Goal: Information Seeking & Learning: Learn about a topic

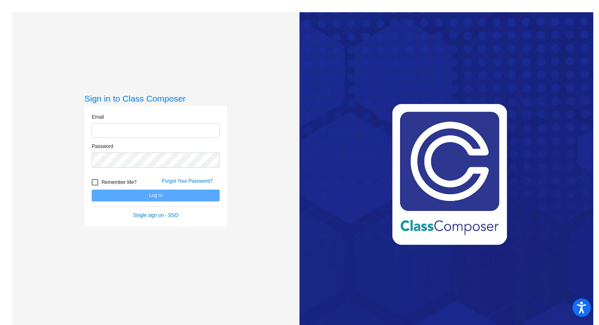
type input "[PERSON_NAME][EMAIL_ADDRESS][PERSON_NAME][DOMAIN_NAME]"
click at [165, 193] on button "Log In" at bounding box center [156, 195] width 128 height 12
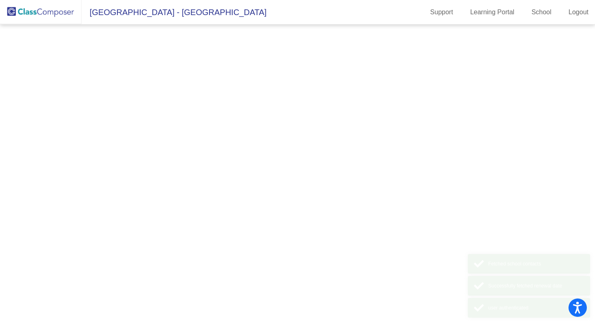
click at [163, 193] on mat-sidenav-content at bounding box center [297, 174] width 595 height 300
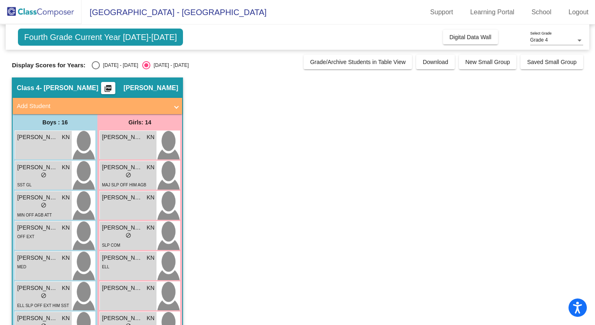
click at [96, 66] on div "Select an option" at bounding box center [96, 65] width 8 height 8
click at [96, 69] on input "[DATE] - [DATE]" at bounding box center [95, 69] width 0 height 0
radio input "true"
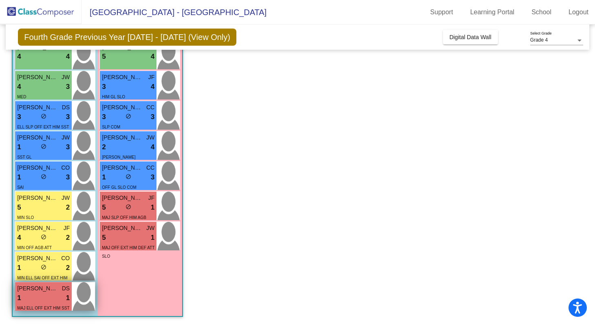
click at [33, 296] on div "1 lock do_not_disturb_alt 1" at bounding box center [43, 297] width 53 height 11
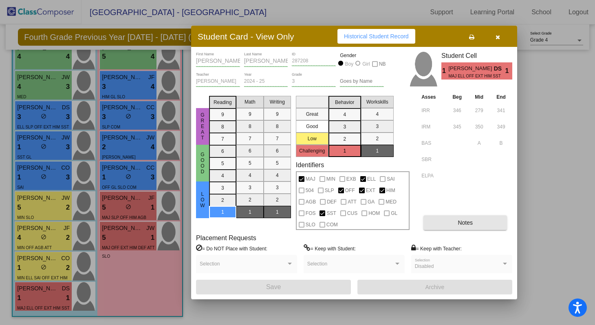
click at [461, 224] on span "Notes" at bounding box center [464, 222] width 15 height 7
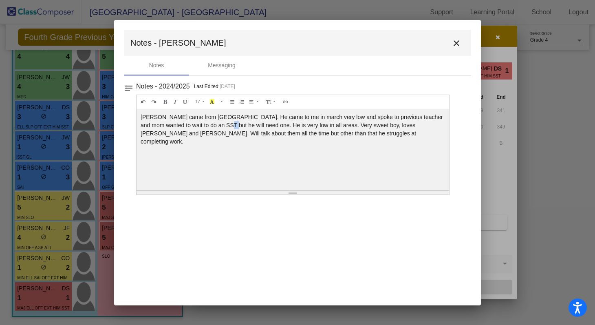
drag, startPoint x: 216, startPoint y: 125, endPoint x: 225, endPoint y: 125, distance: 9.0
click at [225, 125] on div "[PERSON_NAME] came from [GEOGRAPHIC_DATA]. He came to me in march very low and …" at bounding box center [292, 149] width 312 height 81
click at [455, 46] on mat-icon "close" at bounding box center [456, 43] width 10 height 10
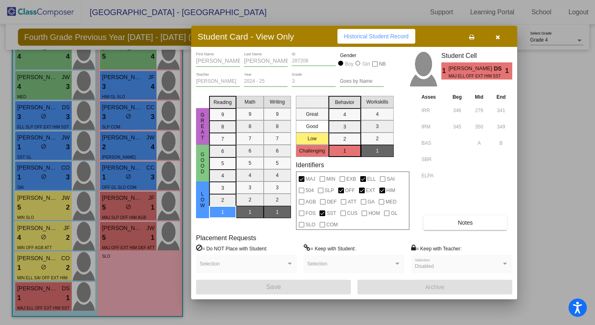
click at [498, 41] on button "button" at bounding box center [497, 36] width 26 height 15
